Goal: Information Seeking & Learning: Learn about a topic

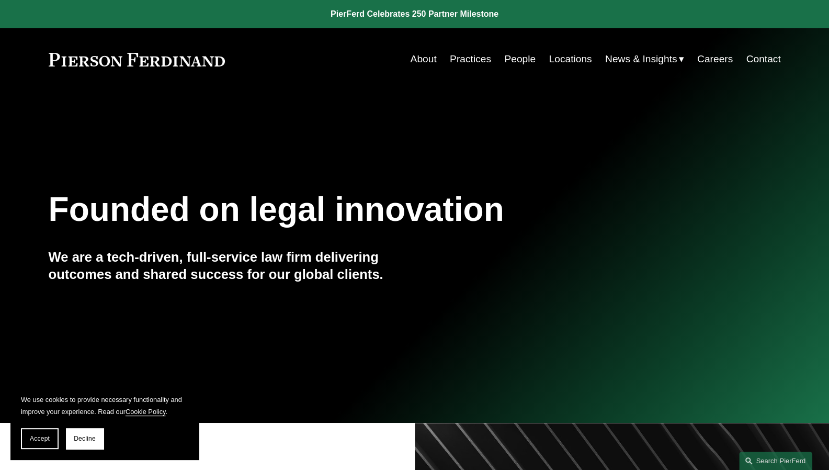
click at [470, 58] on link "Practices" at bounding box center [470, 59] width 41 height 20
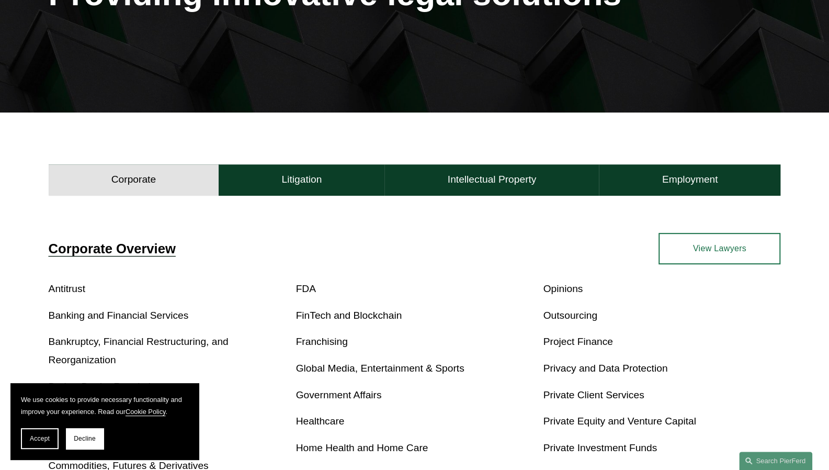
scroll to position [201, 0]
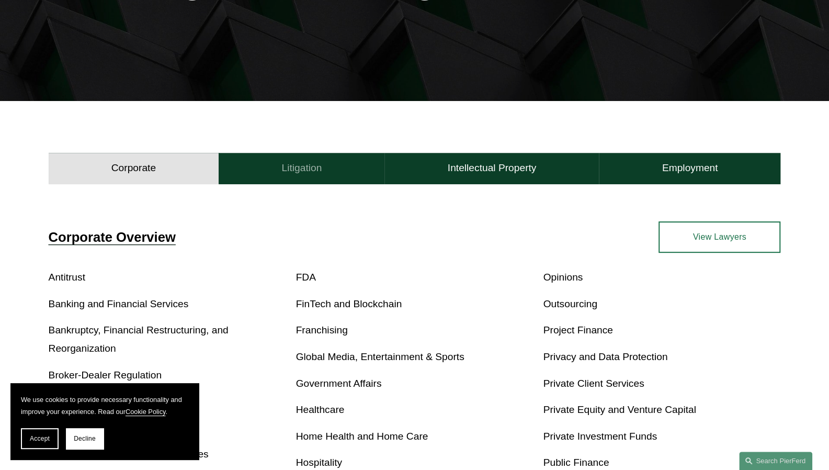
click at [313, 166] on h4 "Litigation" at bounding box center [301, 168] width 40 height 13
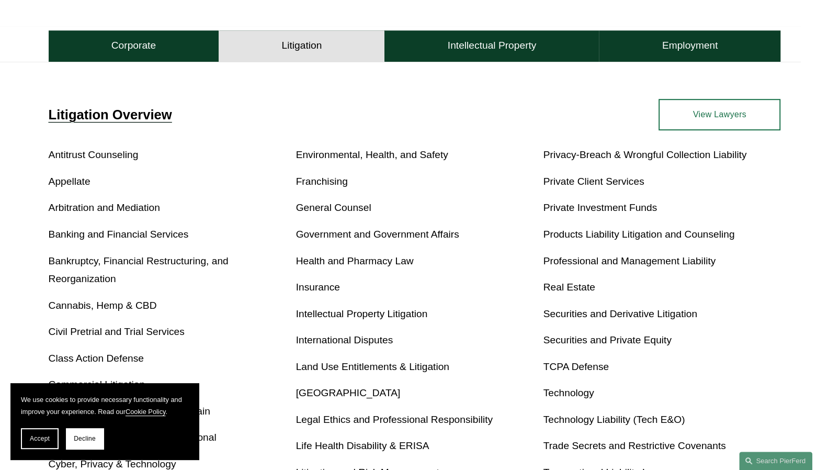
scroll to position [323, 0]
